Goal: Task Accomplishment & Management: Check status

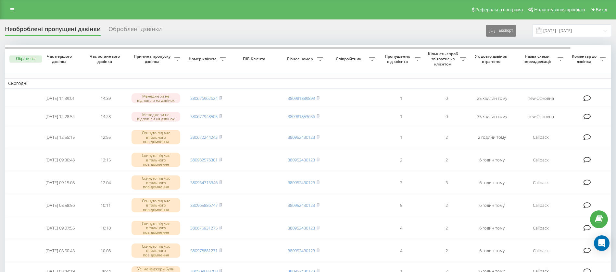
click at [12, 9] on icon at bounding box center [12, 9] width 4 height 5
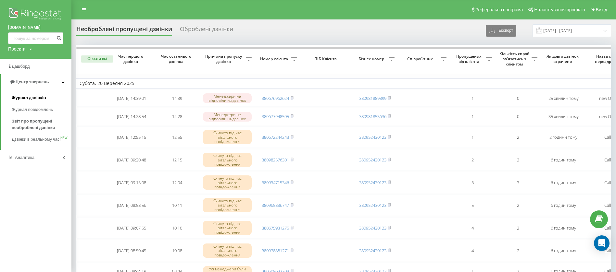
click at [50, 93] on link "Журнал дзвінків" at bounding box center [42, 98] width 60 height 12
